Goal: Information Seeking & Learning: Find specific fact

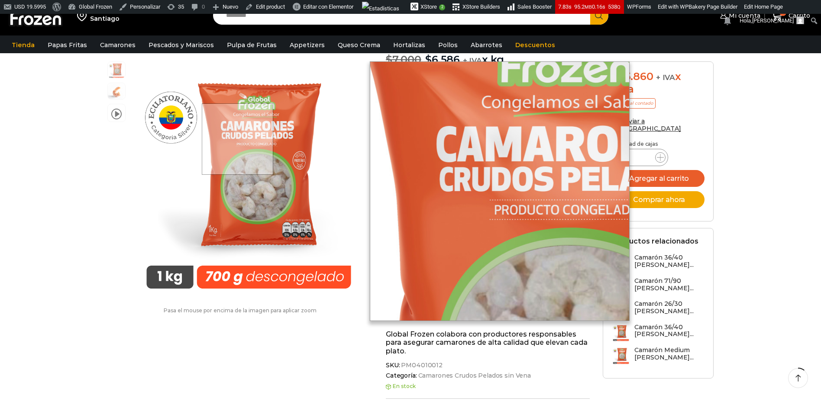
scroll to position [121, 0]
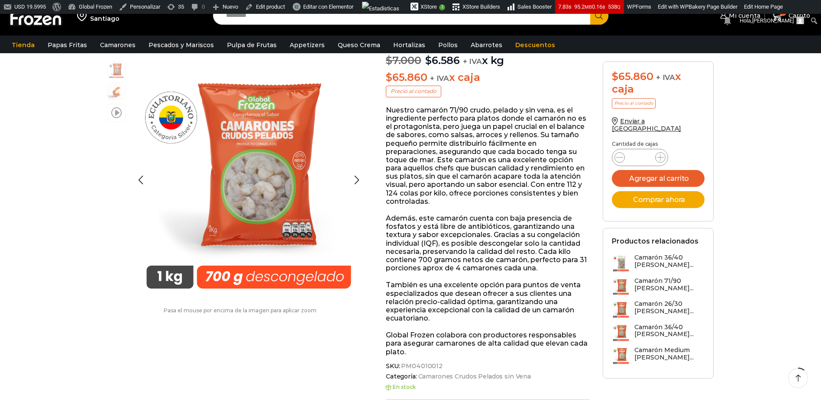
click at [112, 116] on span at bounding box center [116, 112] width 10 height 12
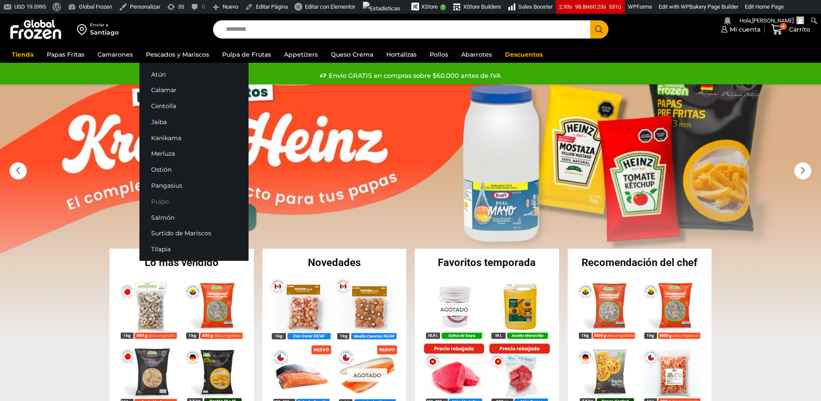
click at [151, 204] on link "Pulpo" at bounding box center [193, 201] width 109 height 16
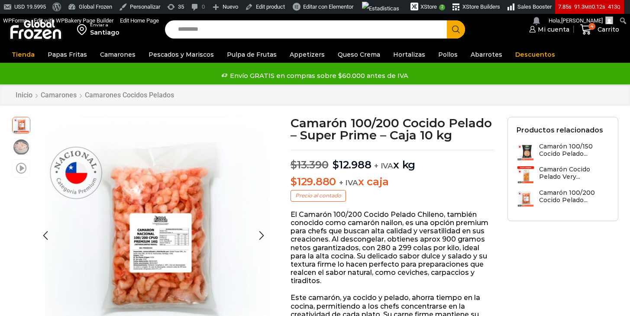
click at [23, 168] on span at bounding box center [21, 168] width 10 height 12
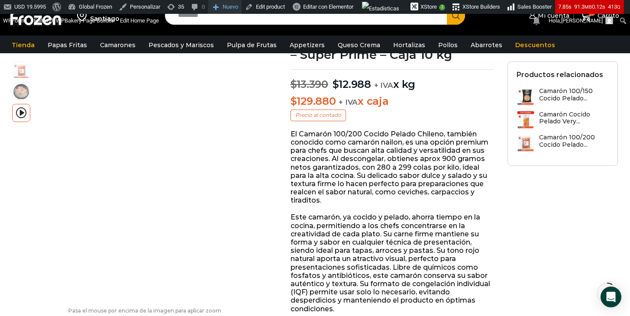
scroll to position [84, 0]
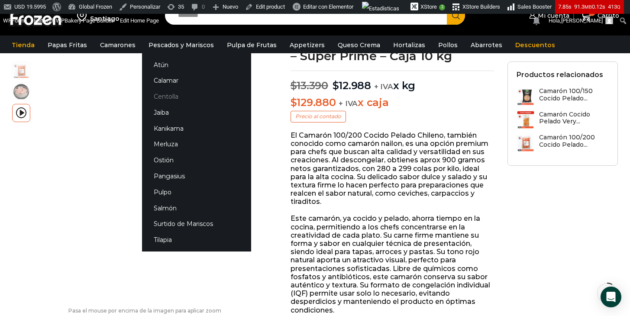
click at [159, 97] on link "Centolla" at bounding box center [196, 97] width 109 height 16
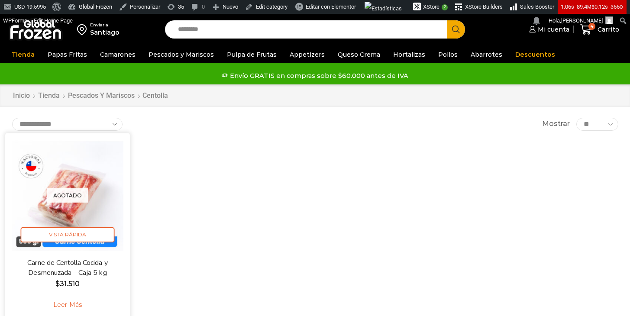
click at [73, 303] on link "Leer más" at bounding box center [67, 305] width 55 height 19
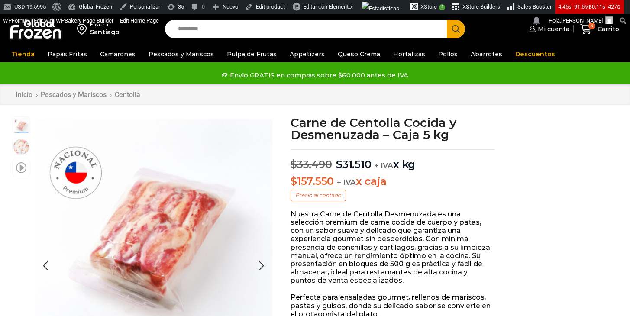
click at [22, 167] on span at bounding box center [21, 167] width 10 height 12
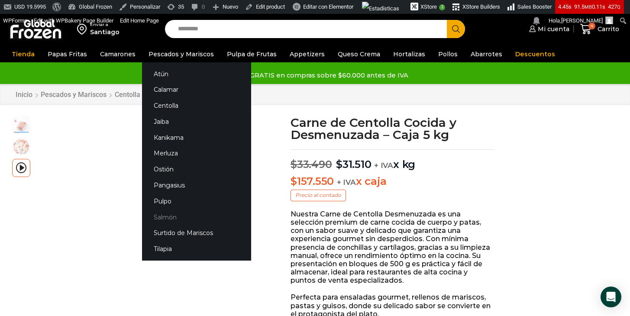
click at [158, 213] on link "Salmón" at bounding box center [196, 217] width 109 height 16
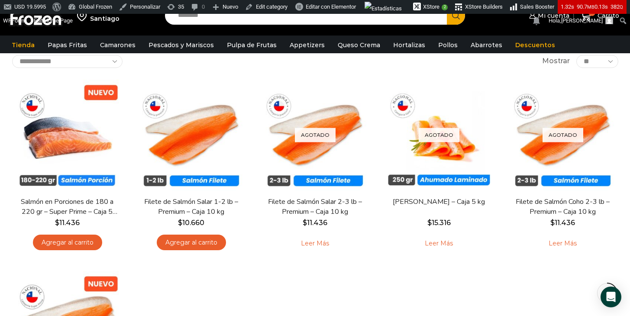
scroll to position [64, 0]
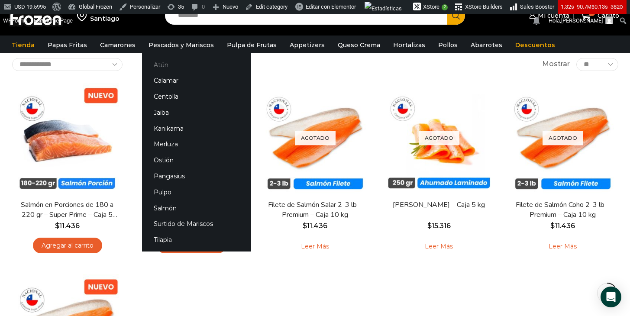
click at [157, 61] on link "Atún" at bounding box center [196, 65] width 109 height 16
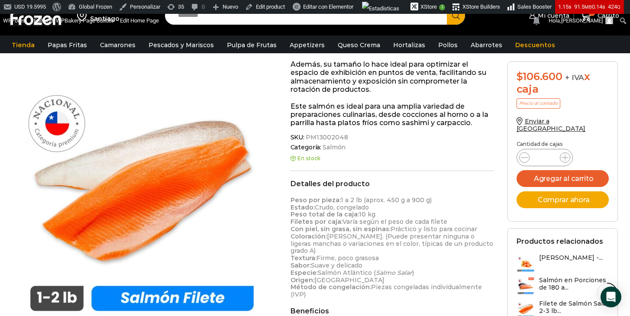
scroll to position [227, 0]
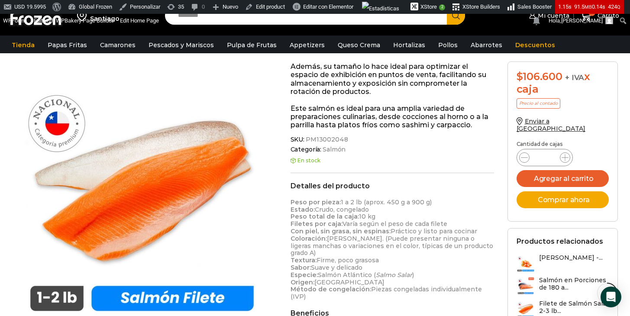
click at [247, 23] on input "Search input" at bounding box center [308, 15] width 269 height 18
type input "*****"
click at [447, 6] on button "Search" at bounding box center [456, 15] width 18 height 18
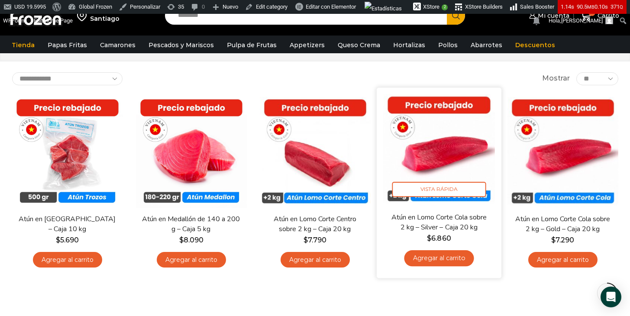
scroll to position [48, 0]
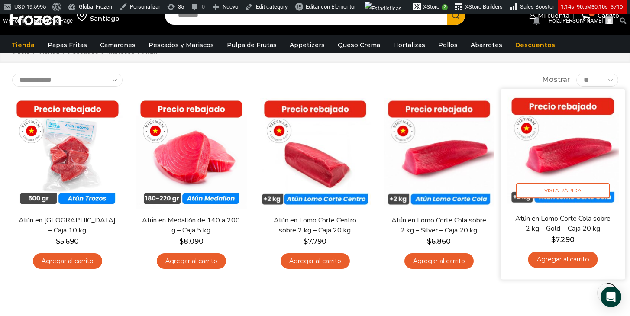
click at [567, 150] on img at bounding box center [563, 151] width 112 height 112
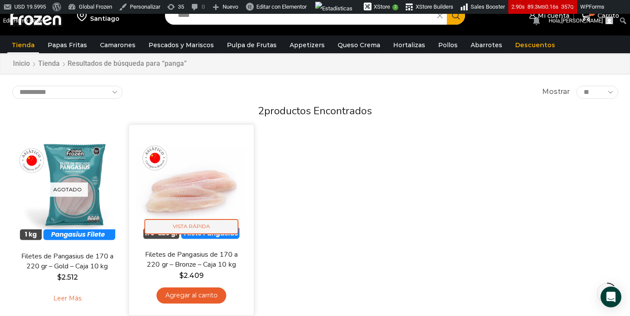
scroll to position [42, 0]
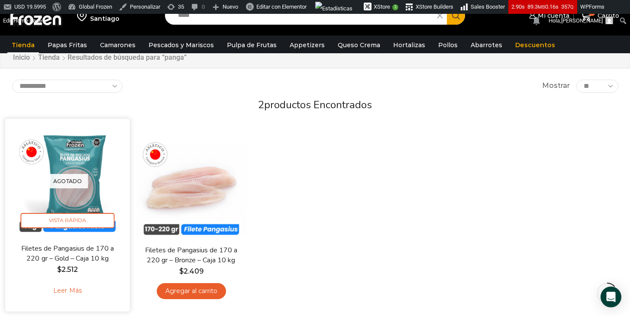
click at [66, 291] on link "Leer más" at bounding box center [67, 290] width 55 height 19
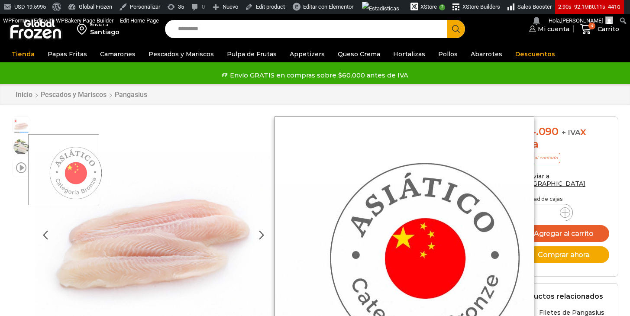
click at [25, 170] on span at bounding box center [21, 167] width 10 height 12
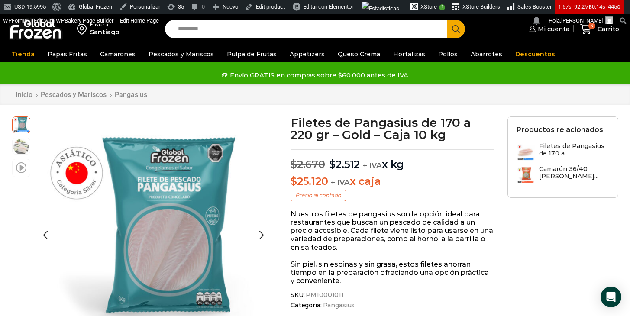
click at [22, 165] on span at bounding box center [21, 167] width 10 height 12
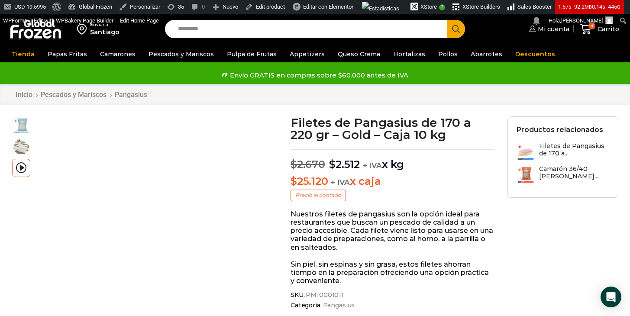
click at [223, 31] on input "Search input" at bounding box center [308, 29] width 269 height 18
type input "******"
click at [447, 20] on button "Search" at bounding box center [456, 29] width 18 height 18
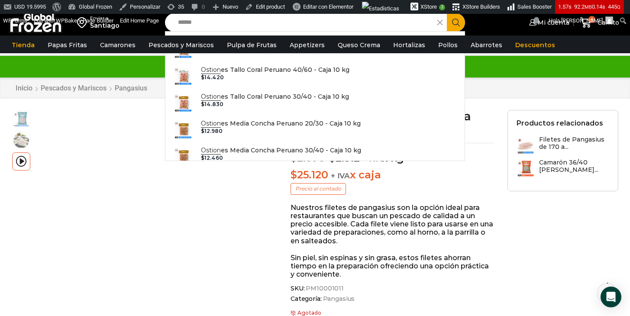
scroll to position [14, 0]
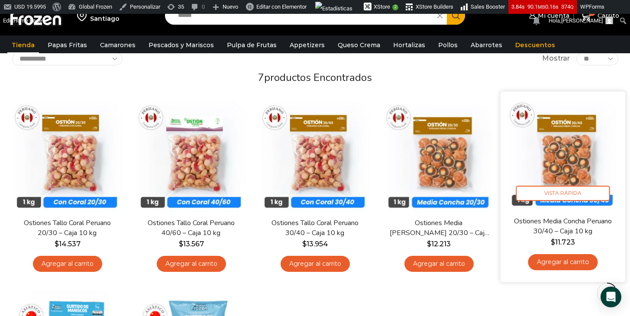
scroll to position [73, 0]
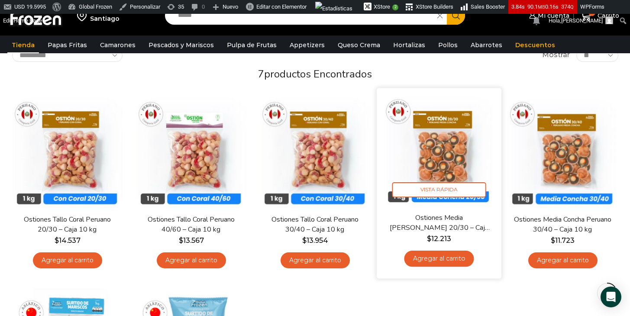
click at [442, 156] on img at bounding box center [439, 151] width 112 height 112
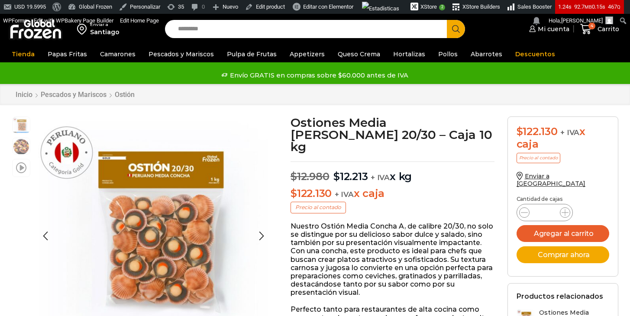
click at [24, 166] on span at bounding box center [21, 167] width 10 height 12
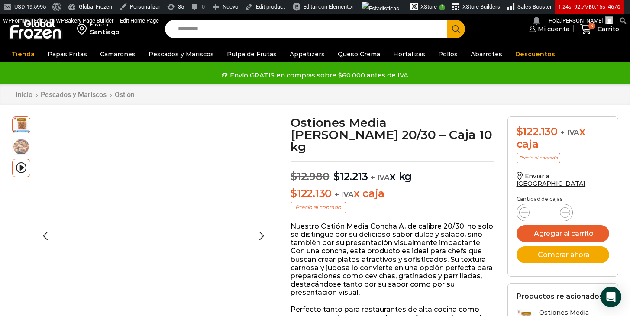
scroll to position [180, 0]
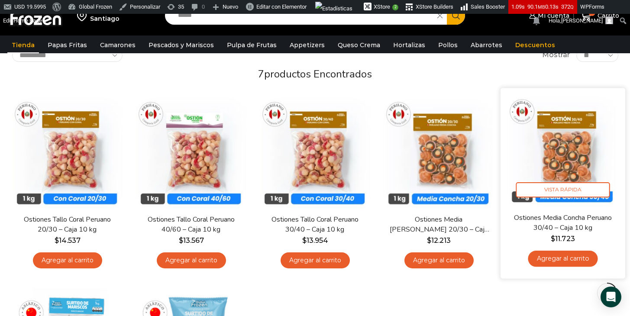
scroll to position [84, 0]
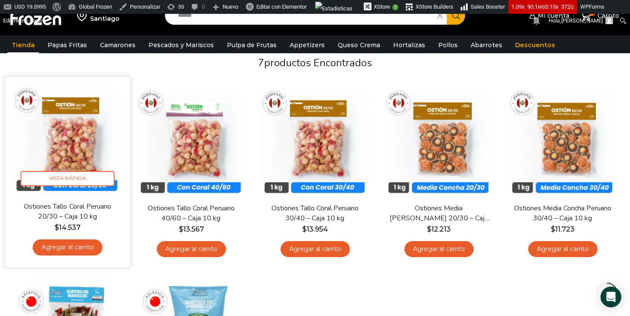
click at [66, 145] on img at bounding box center [68, 140] width 112 height 112
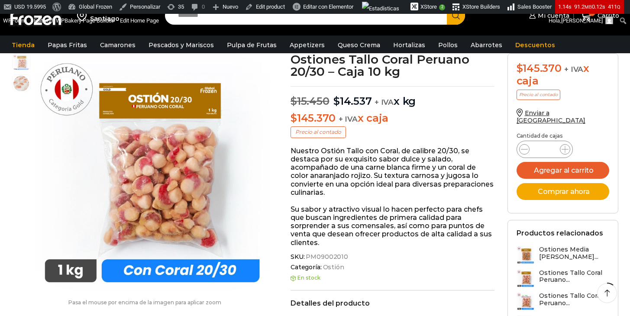
scroll to position [69, 0]
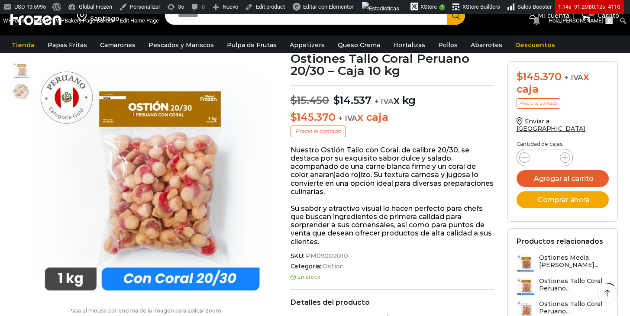
click at [345, 252] on span "SKU: PM09002010" at bounding box center [392, 255] width 204 height 7
drag, startPoint x: 345, startPoint y: 255, endPoint x: 313, endPoint y: 254, distance: 32.1
click at [313, 254] on span "SKU: PM09002010" at bounding box center [392, 255] width 204 height 7
click at [322, 261] on div "SKU: PM09002010 Categoría: Ostión" at bounding box center [392, 261] width 204 height 18
drag, startPoint x: 343, startPoint y: 258, endPoint x: 309, endPoint y: 258, distance: 34.6
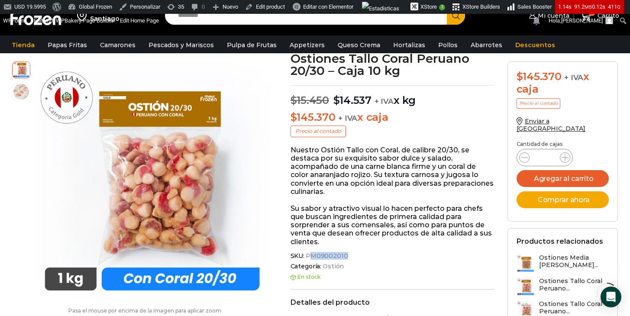
click at [309, 258] on span "PM09002010" at bounding box center [326, 255] width 44 height 7
drag, startPoint x: 341, startPoint y: 239, endPoint x: 301, endPoint y: 252, distance: 41.9
click at [341, 239] on p "Su sabor y atractivo visual lo hacen perfecto para chefs que buscan ingrediente…" at bounding box center [392, 225] width 204 height 42
drag, startPoint x: 306, startPoint y: 254, endPoint x: 345, endPoint y: 256, distance: 38.5
click at [345, 256] on span "SKU: PM09002010" at bounding box center [392, 255] width 204 height 7
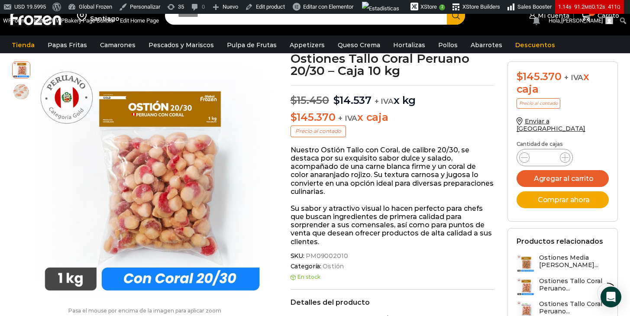
click at [344, 254] on span "PM09002010" at bounding box center [326, 255] width 44 height 7
drag, startPoint x: 345, startPoint y: 254, endPoint x: 320, endPoint y: 255, distance: 24.3
click at [320, 255] on span "SKU: PM09002010" at bounding box center [392, 255] width 204 height 7
copy span "PM09002010"
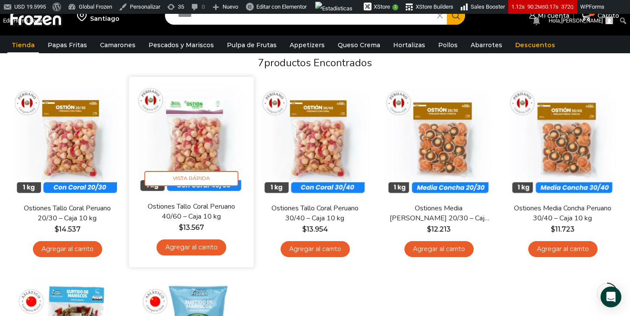
click at [207, 151] on img at bounding box center [191, 140] width 112 height 112
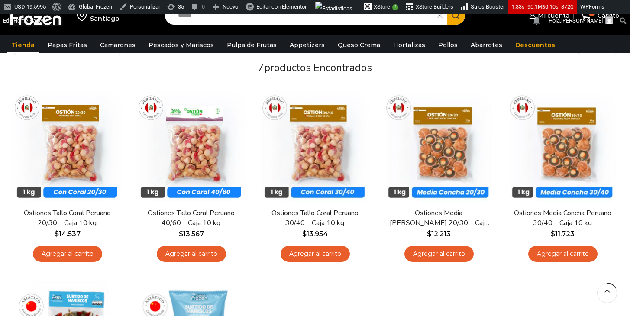
scroll to position [84, 0]
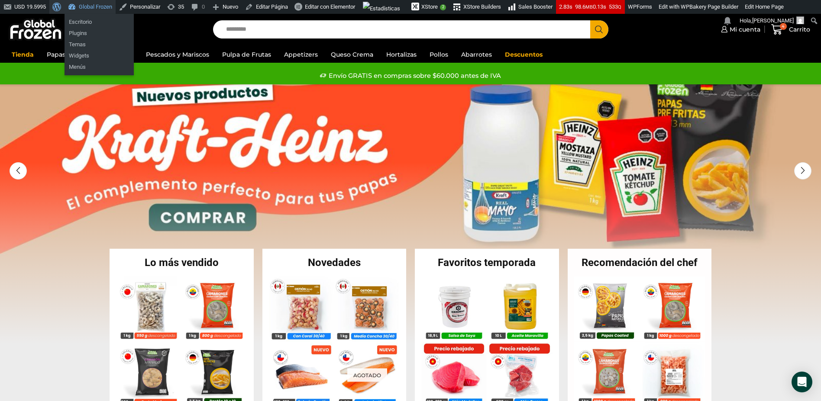
click at [59, 5] on span "Barra de herramientas" at bounding box center [55, 6] width 6 height 12
